Goal: Navigation & Orientation: Find specific page/section

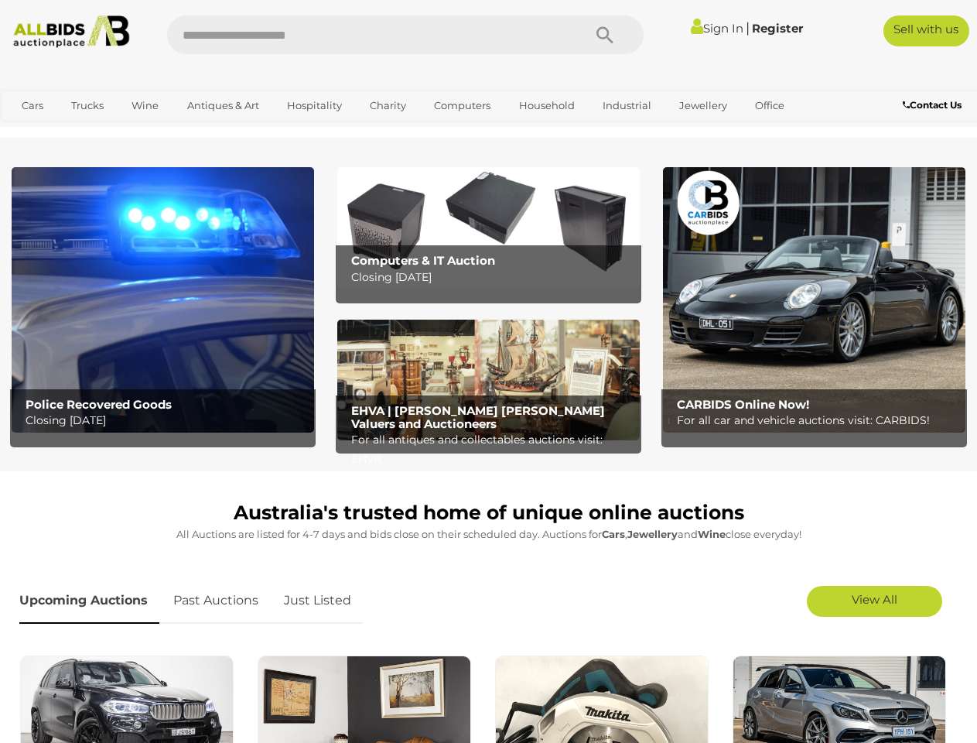
click at [605, 35] on icon "Search" at bounding box center [604, 35] width 17 height 23
click at [32, 105] on link "Cars" at bounding box center [33, 106] width 42 height 26
click at [87, 105] on link "Trucks" at bounding box center [87, 106] width 53 height 26
click at [145, 105] on link "Wine" at bounding box center [144, 106] width 47 height 26
click at [222, 105] on link "Antiques & Art" at bounding box center [223, 106] width 92 height 26
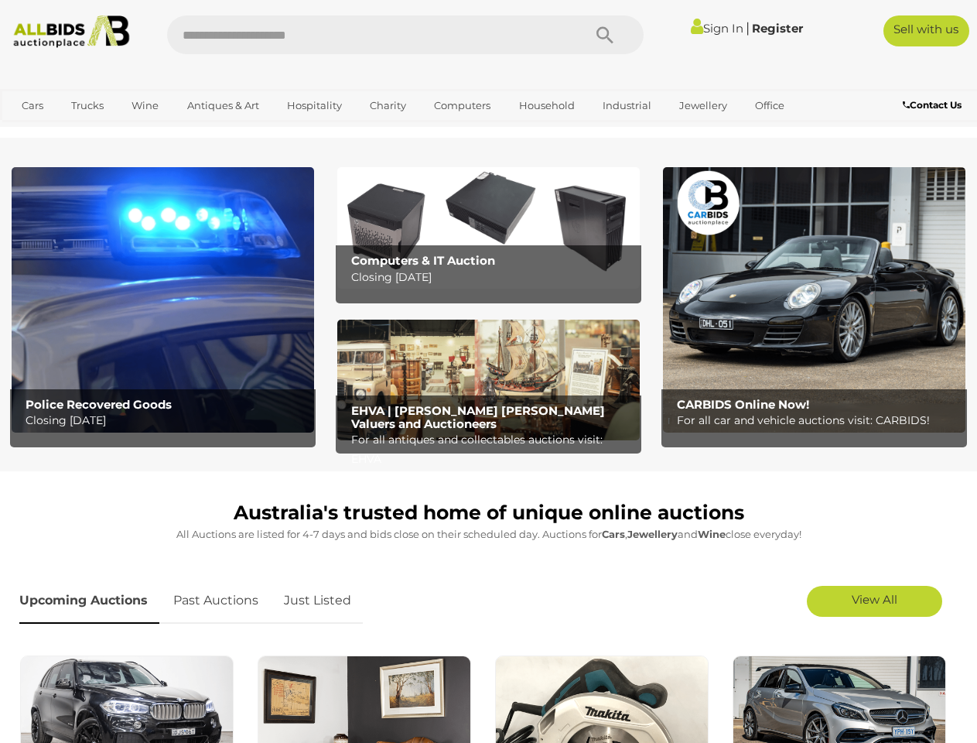
click at [313, 105] on link "Hospitality" at bounding box center [314, 106] width 75 height 26
click at [387, 105] on link "Charity" at bounding box center [388, 106] width 56 height 26
click at [460, 105] on link "Computers" at bounding box center [462, 106] width 77 height 26
click at [545, 105] on link "Household" at bounding box center [547, 106] width 76 height 26
click at [624, 105] on link "Industrial" at bounding box center [626, 106] width 69 height 26
